Goal: Find specific page/section: Find specific page/section

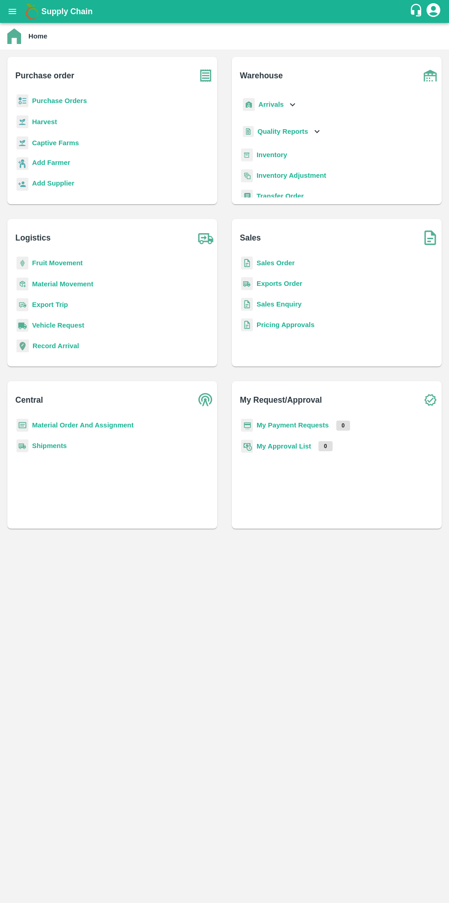
click at [53, 99] on b "Purchase Orders" at bounding box center [59, 100] width 55 height 7
